Goal: Transaction & Acquisition: Purchase product/service

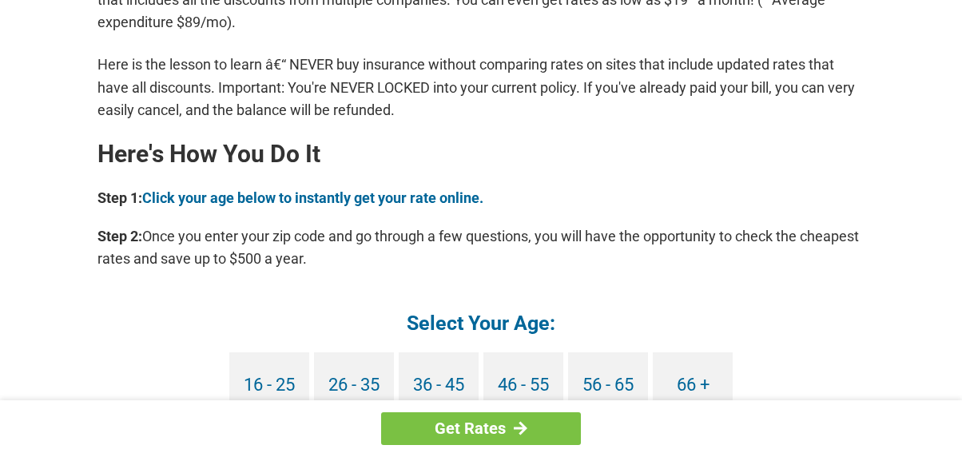
scroll to position [1369, 0]
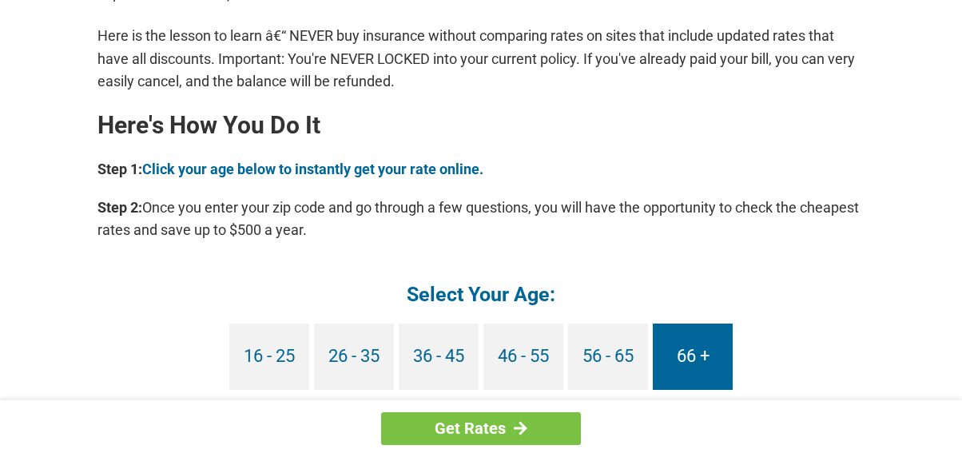
click at [677, 352] on link "66 +" at bounding box center [693, 357] width 80 height 66
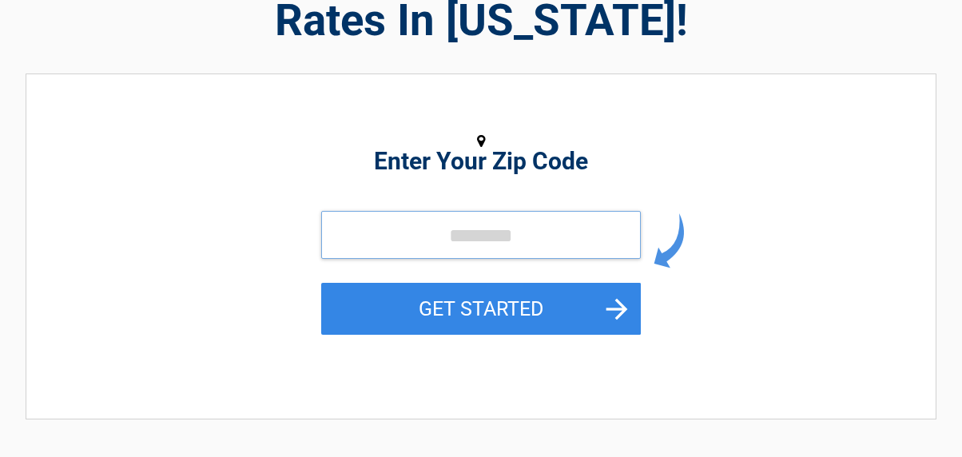
click at [456, 239] on input "tel" at bounding box center [481, 235] width 320 height 48
type input "*****"
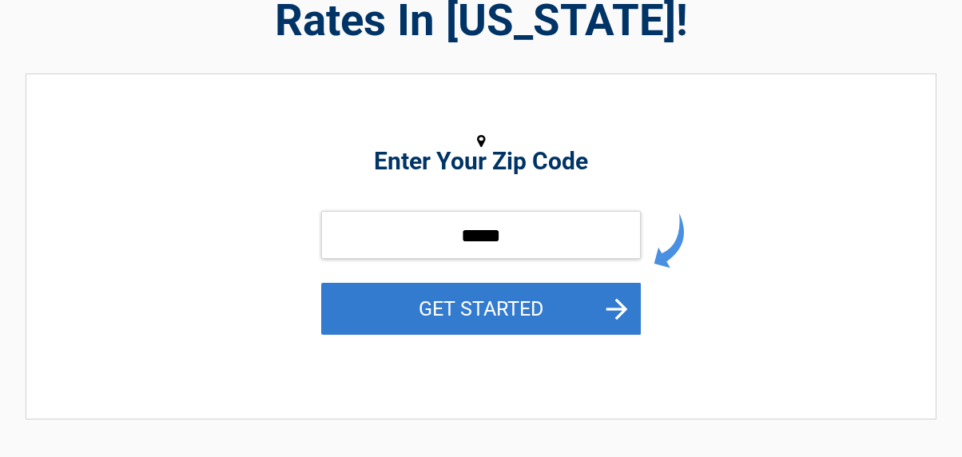
click at [428, 313] on button "GET STARTED" at bounding box center [481, 309] width 320 height 52
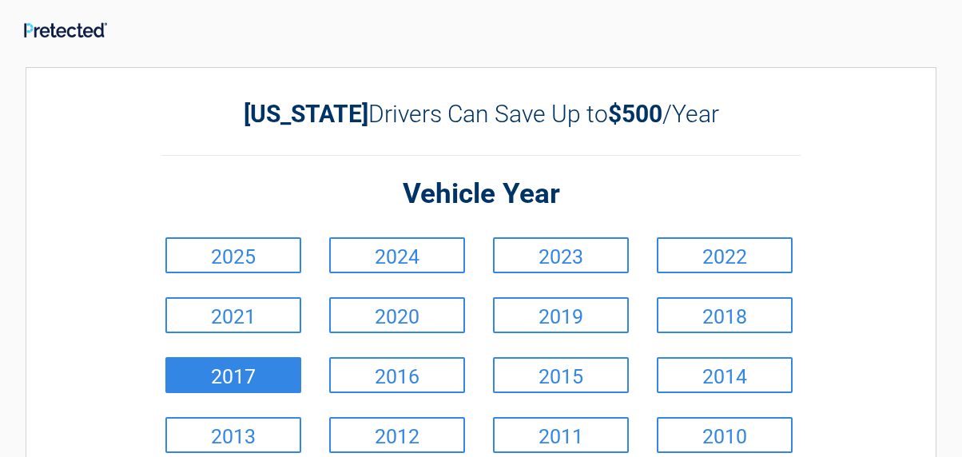
click at [282, 369] on link "2017" at bounding box center [233, 375] width 136 height 36
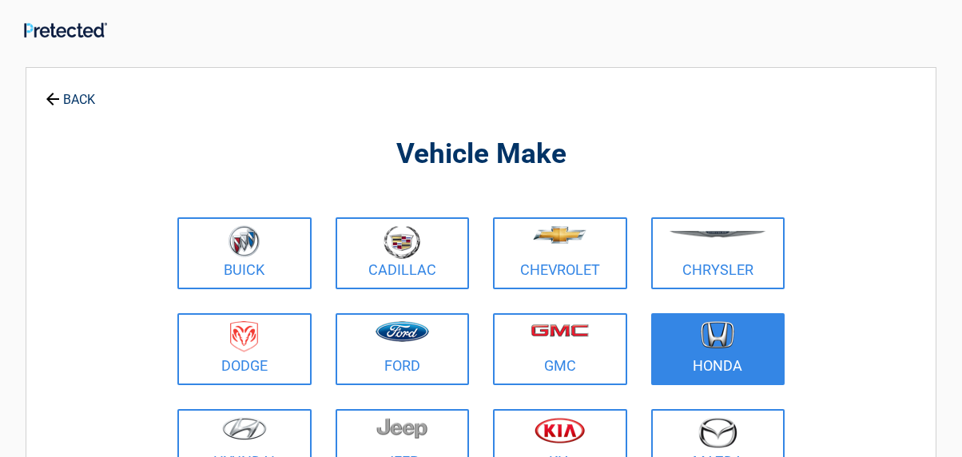
click at [672, 352] on figure at bounding box center [718, 339] width 115 height 36
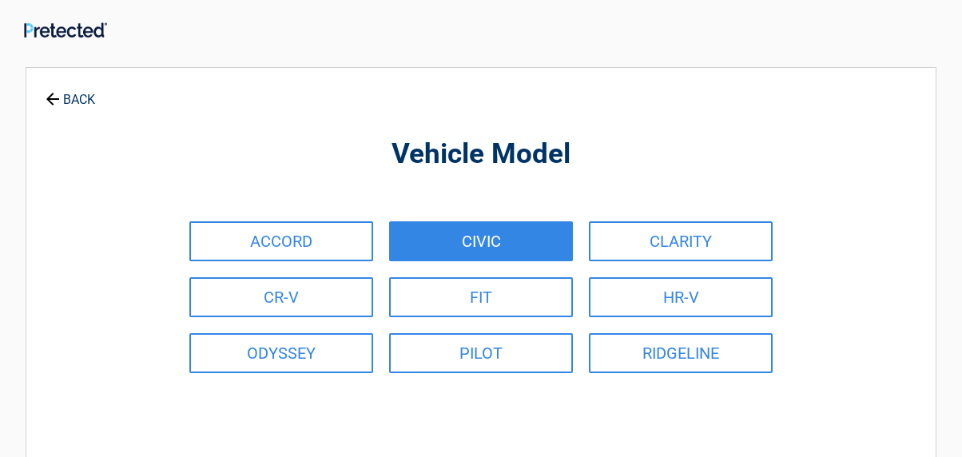
click at [516, 243] on link "CIVIC" at bounding box center [481, 241] width 184 height 40
